Goal: Task Accomplishment & Management: Use online tool/utility

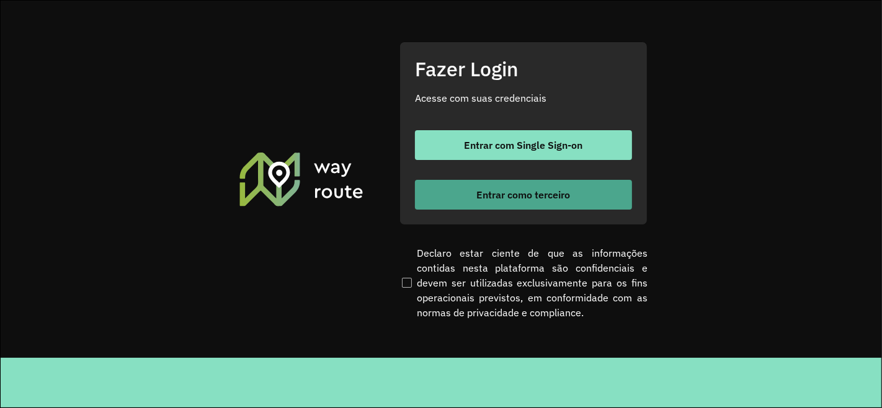
click at [510, 196] on span "Entrar como terceiro" at bounding box center [524, 195] width 94 height 10
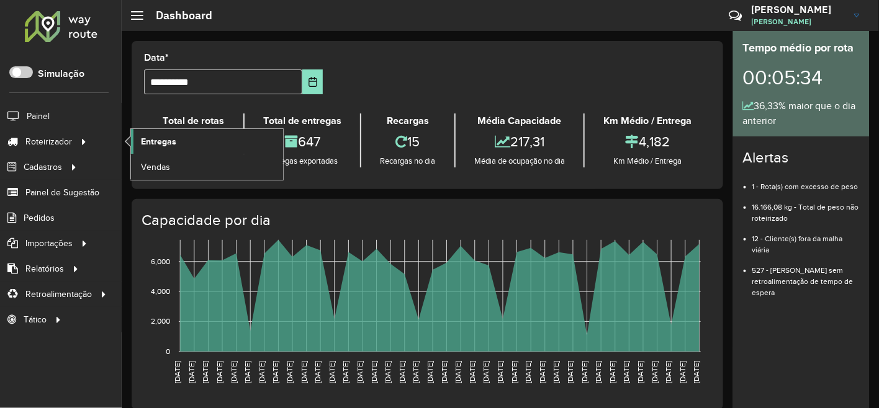
click at [137, 143] on link "Entregas" at bounding box center [207, 141] width 152 height 25
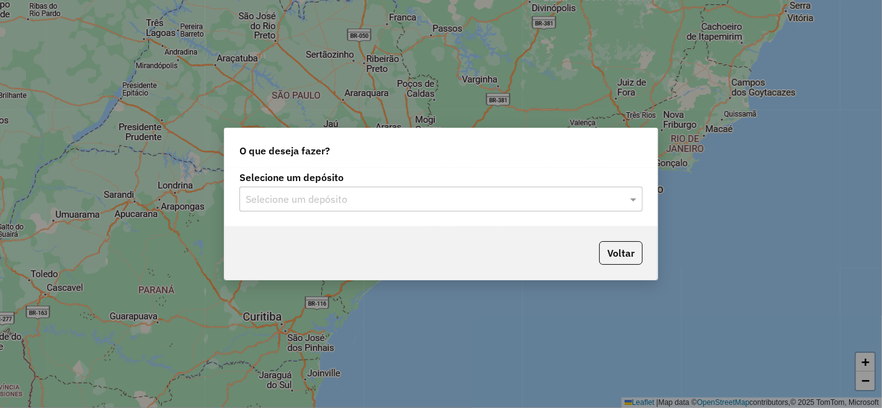
click at [339, 208] on div "Selecione um depósito" at bounding box center [441, 199] width 403 height 25
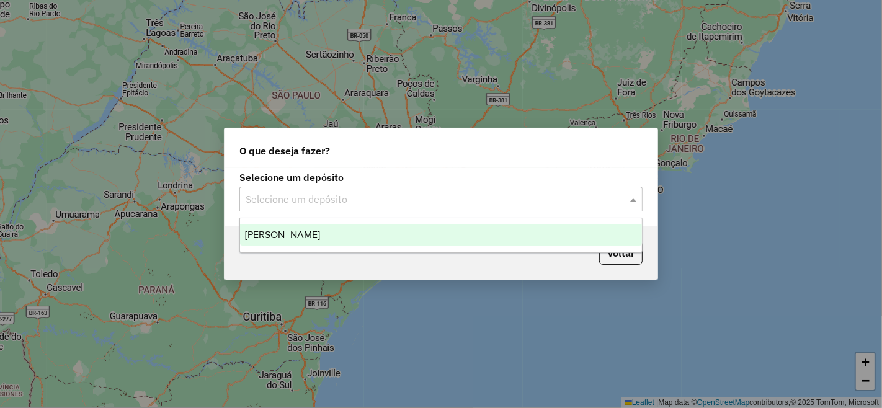
click at [305, 233] on span "Jodibe Juazeiro" at bounding box center [282, 235] width 75 height 11
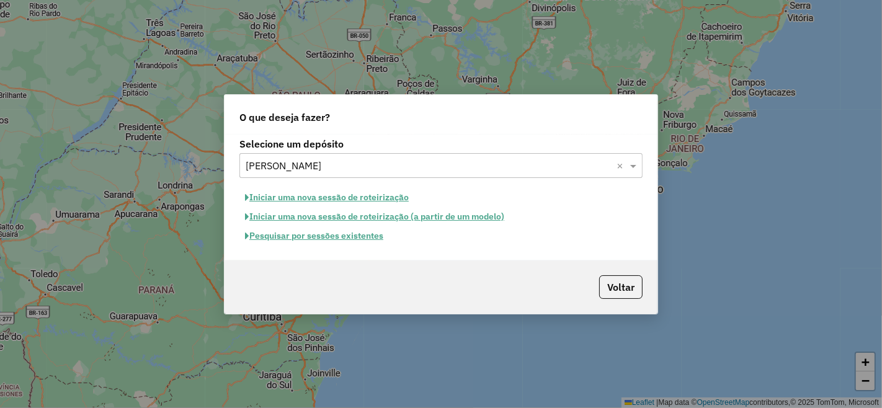
click at [332, 237] on button "Pesquisar por sessões existentes" at bounding box center [315, 235] width 150 height 19
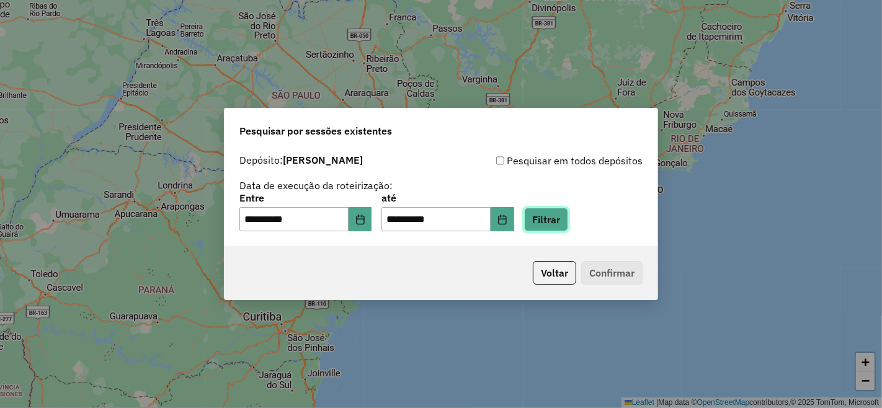
click at [544, 223] on button "Filtrar" at bounding box center [546, 220] width 44 height 24
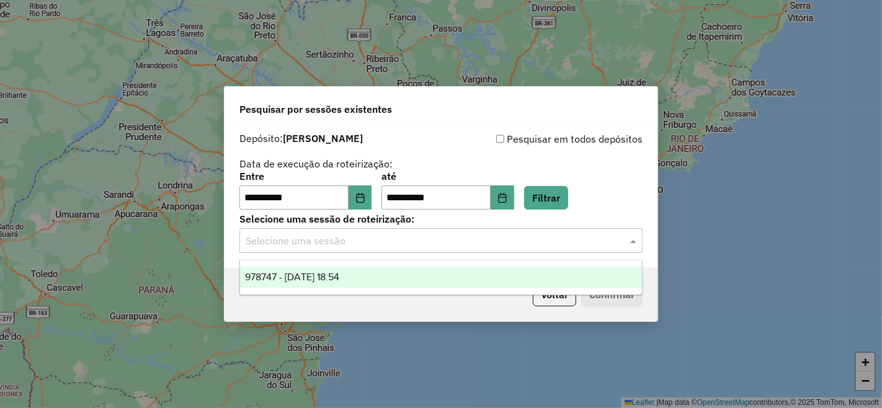
click at [295, 249] on div "Selecione uma sessão" at bounding box center [441, 240] width 403 height 25
click at [320, 266] on ng-dropdown-panel "978747 - 13/08/2025 18:54" at bounding box center [441, 277] width 403 height 35
click at [339, 272] on span "978747 - [DATE] 18:54" at bounding box center [292, 277] width 94 height 11
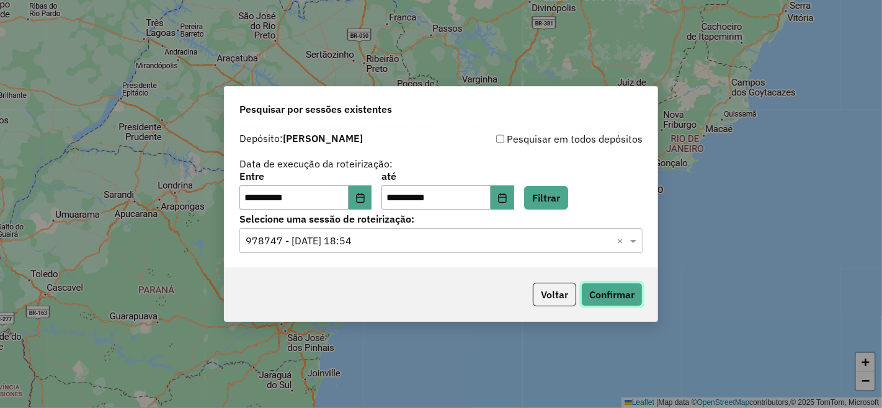
click at [592, 290] on button "Confirmar" at bounding box center [611, 295] width 61 height 24
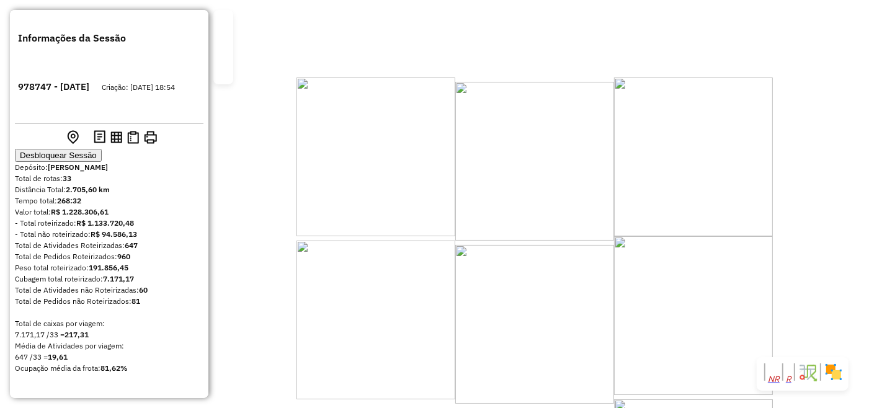
click at [513, 342] on div "Janela de atendimento Grade de atendimento Capacidade Transportadoras Veículos …" at bounding box center [441, 204] width 882 height 408
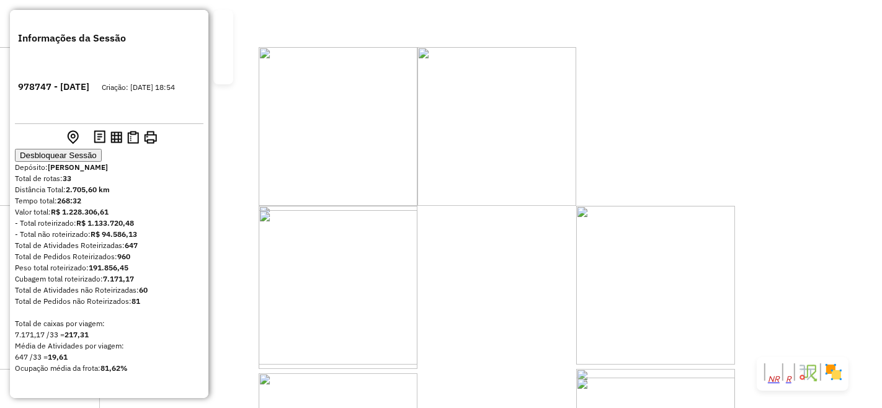
drag, startPoint x: 720, startPoint y: 245, endPoint x: 381, endPoint y: 297, distance: 343.3
click at [381, 297] on div "Janela de atendimento Grade de atendimento Capacidade Transportadoras Veículos …" at bounding box center [441, 204] width 882 height 408
drag, startPoint x: 375, startPoint y: 289, endPoint x: 412, endPoint y: 236, distance: 63.7
click at [520, 227] on div "Janela de atendimento Grade de atendimento Capacidade Transportadoras Veículos …" at bounding box center [441, 204] width 882 height 408
click at [594, 312] on div "Janela de atendimento Grade de atendimento Capacidade Transportadoras Veículos …" at bounding box center [441, 204] width 882 height 408
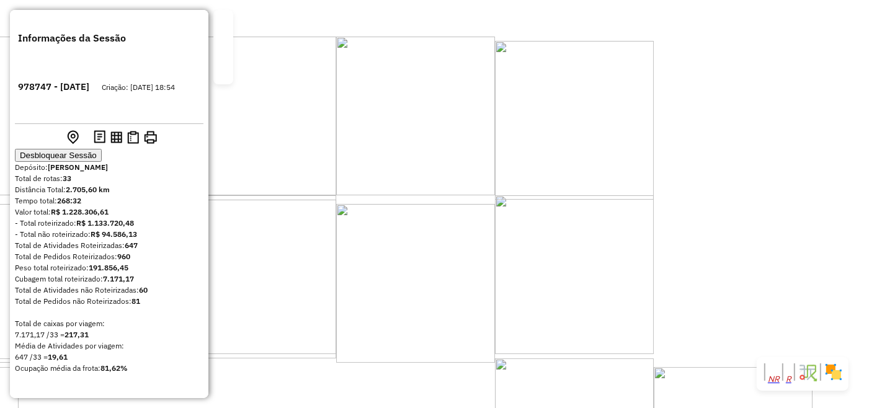
drag, startPoint x: 792, startPoint y: 237, endPoint x: 414, endPoint y: 220, distance: 378.3
click at [414, 220] on div "Janela de atendimento Grade de atendimento Capacidade Transportadoras Veículos …" at bounding box center [441, 204] width 882 height 408
drag, startPoint x: 430, startPoint y: 274, endPoint x: 594, endPoint y: 320, distance: 170.3
click at [594, 320] on div "Janela de atendimento Grade de atendimento Capacidade Transportadoras Veículos …" at bounding box center [441, 204] width 882 height 408
click at [313, 326] on div "Janela de atendimento Grade de atendimento Capacidade Transportadoras Veículos …" at bounding box center [441, 204] width 882 height 408
